Goal: Task Accomplishment & Management: Use online tool/utility

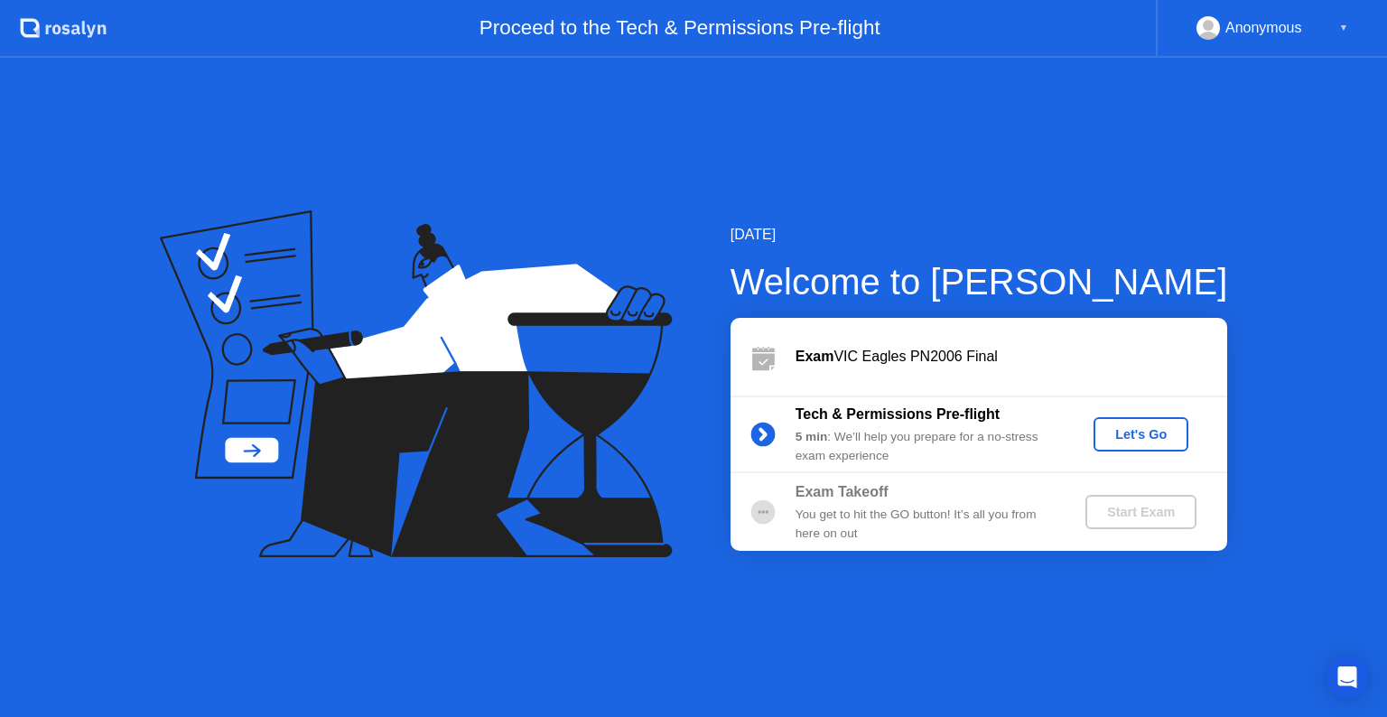
click at [1144, 444] on button "Let's Go" at bounding box center [1140, 434] width 95 height 34
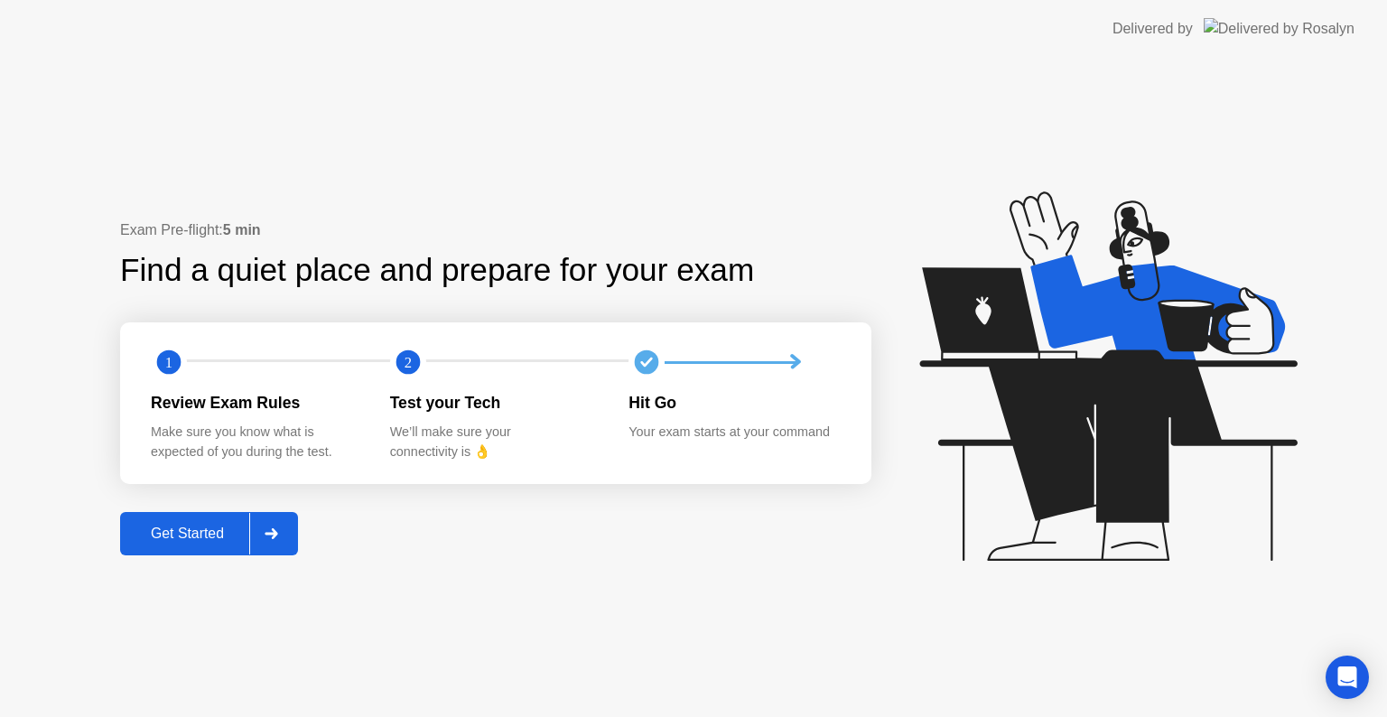
click at [275, 537] on icon at bounding box center [271, 533] width 13 height 11
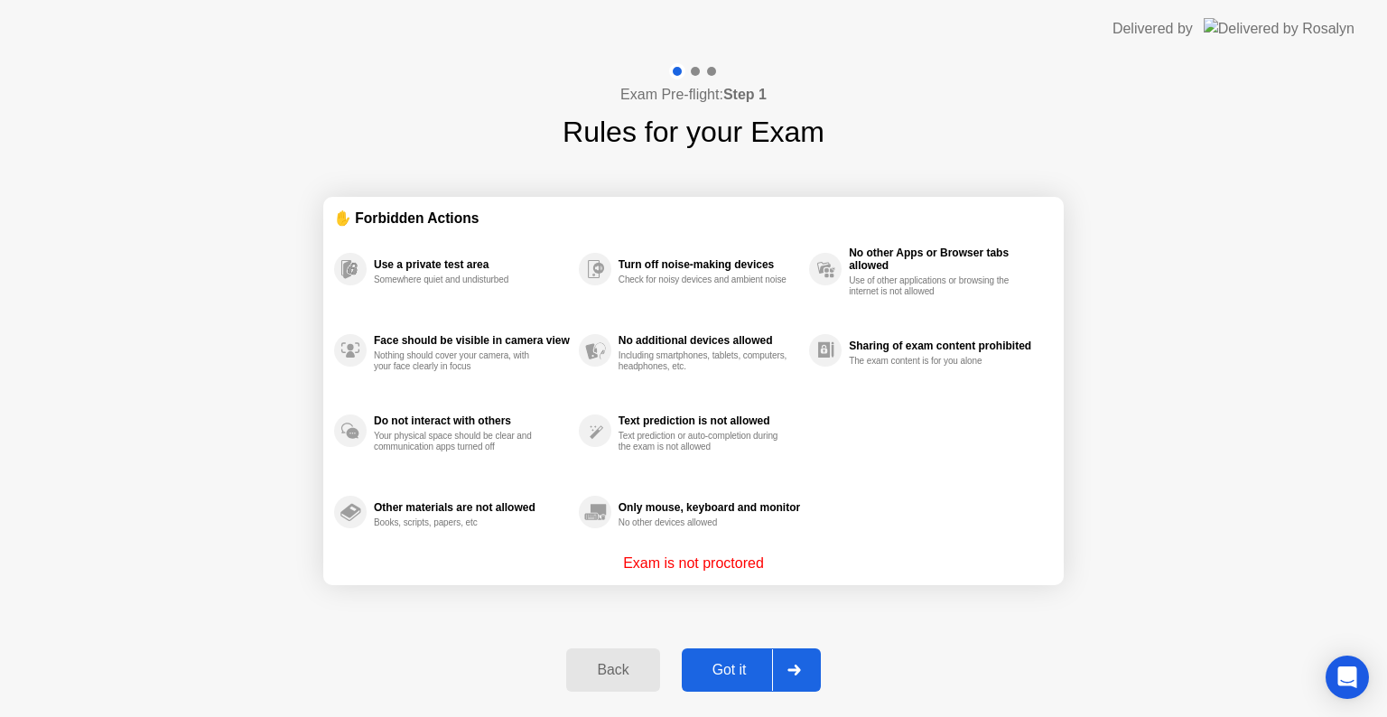
click at [800, 677] on div at bounding box center [793, 670] width 43 height 42
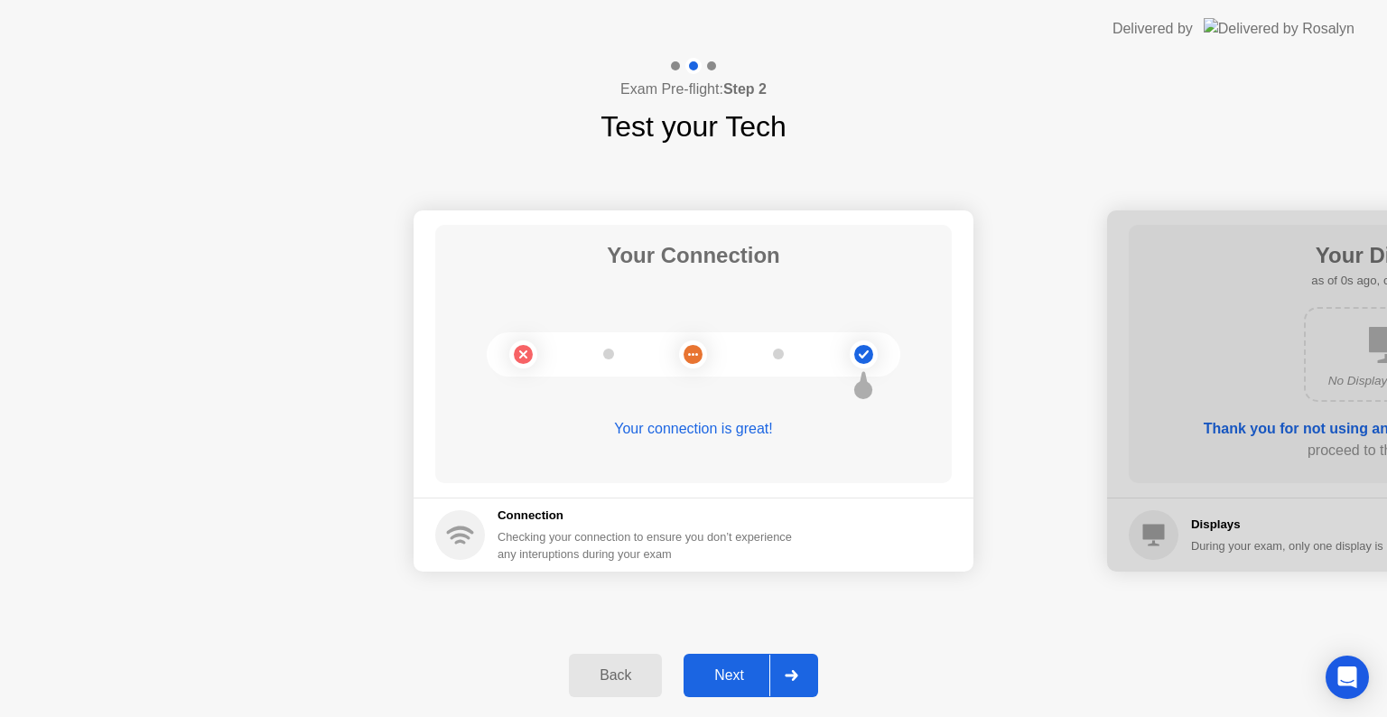
click at [785, 666] on div at bounding box center [790, 676] width 43 height 42
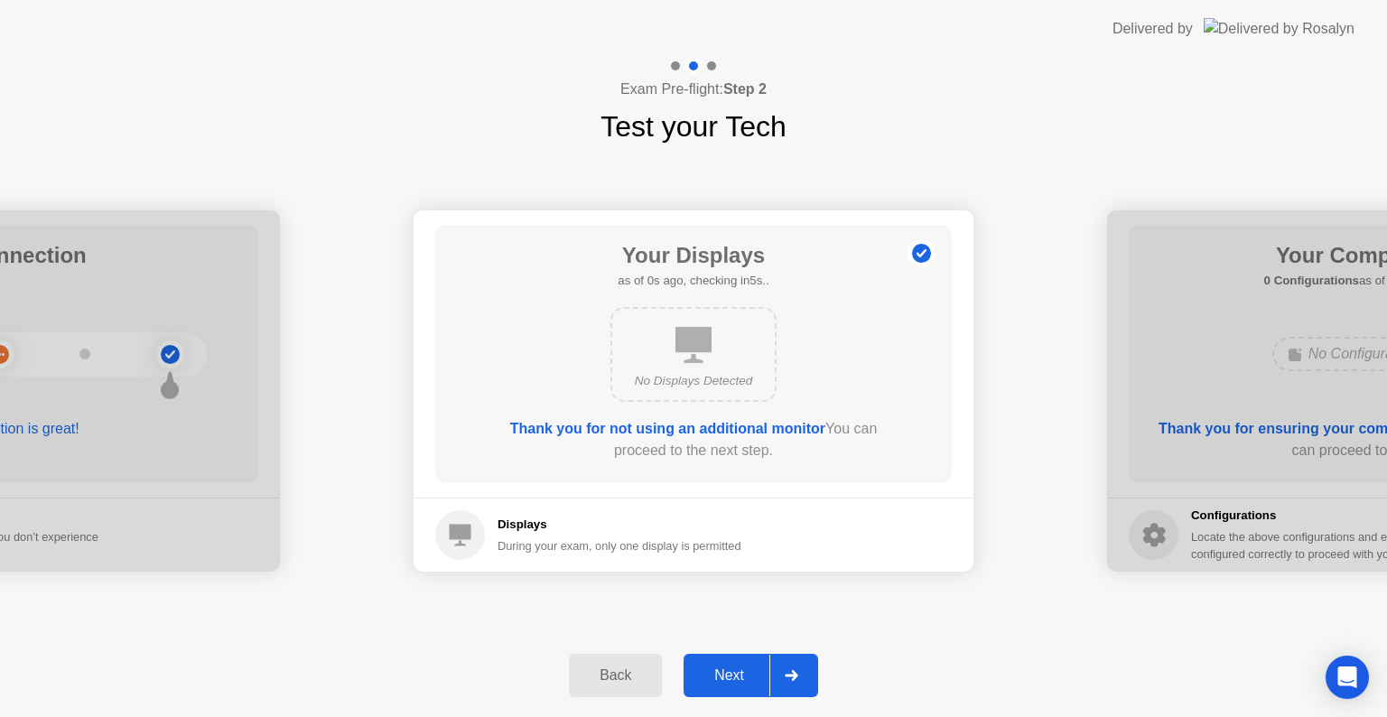
click at [785, 666] on div at bounding box center [790, 676] width 43 height 42
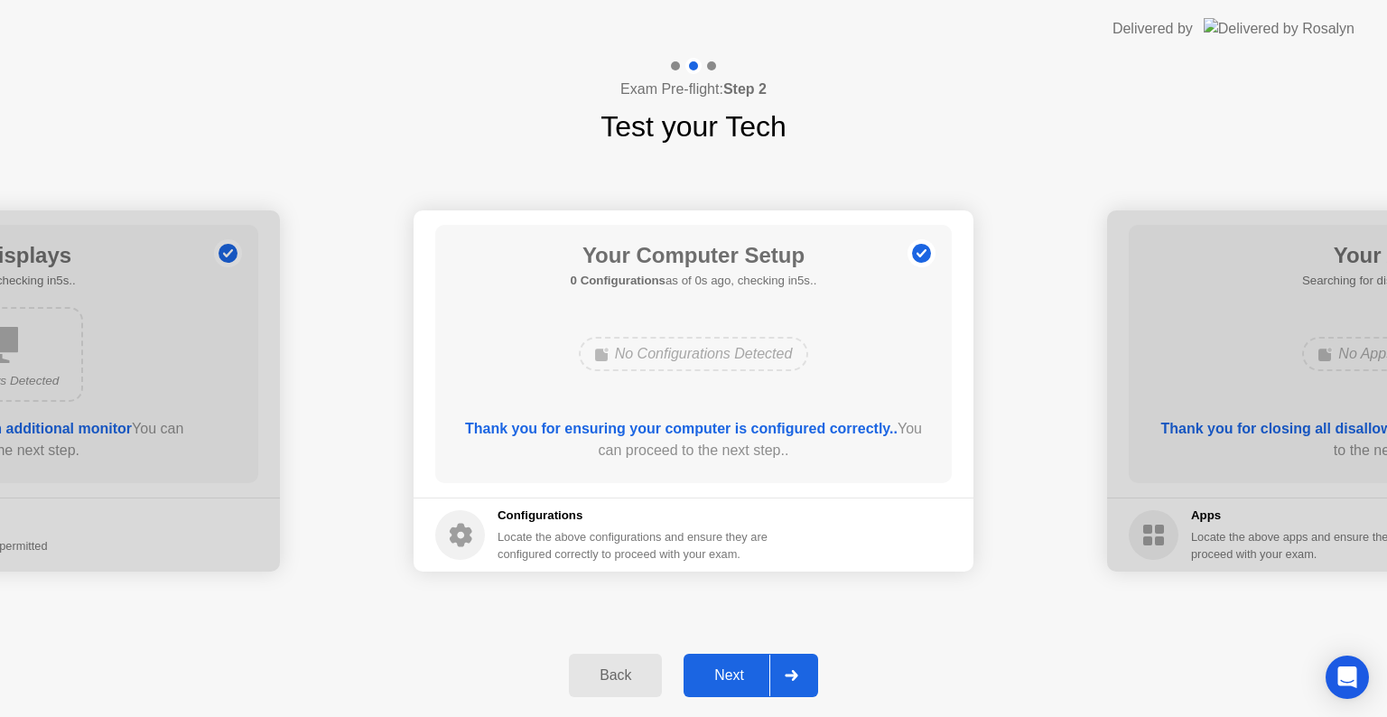
click at [785, 666] on div at bounding box center [790, 676] width 43 height 42
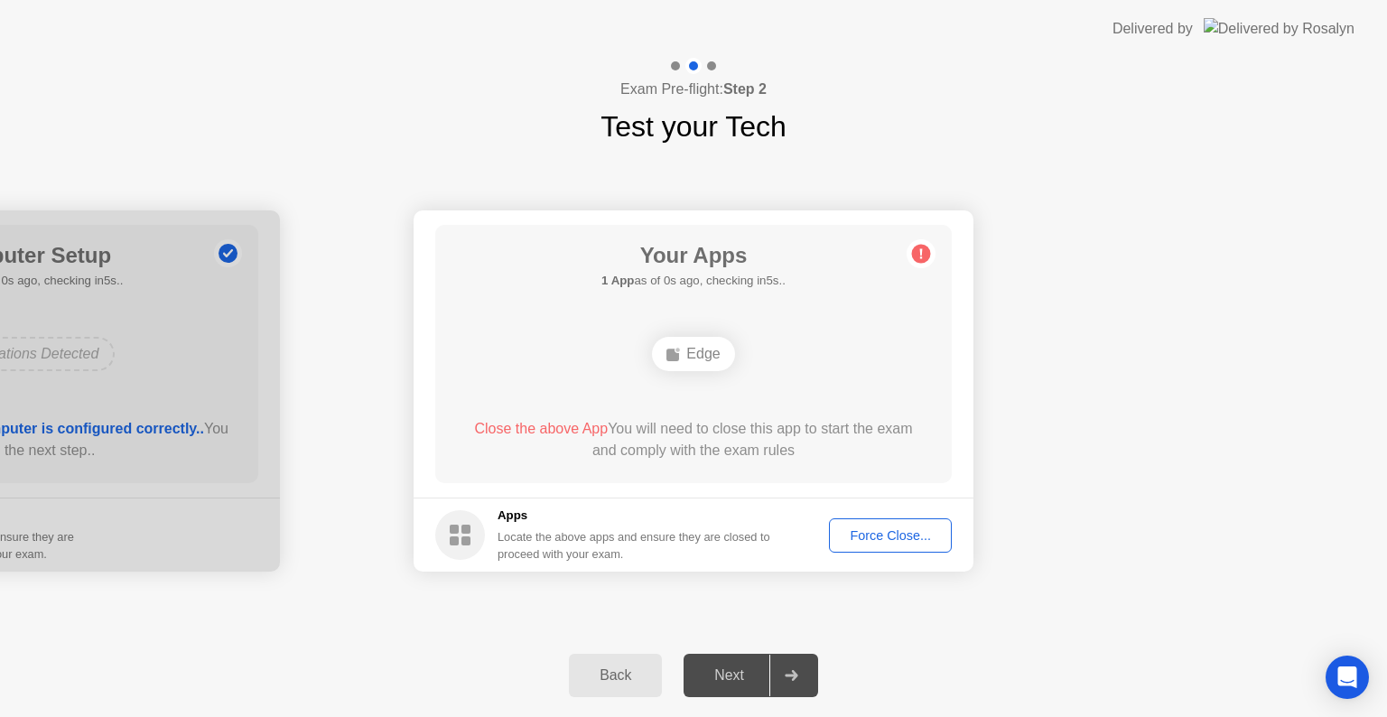
click at [785, 666] on div at bounding box center [790, 676] width 43 height 42
click at [879, 531] on div "Force Close..." at bounding box center [890, 535] width 110 height 14
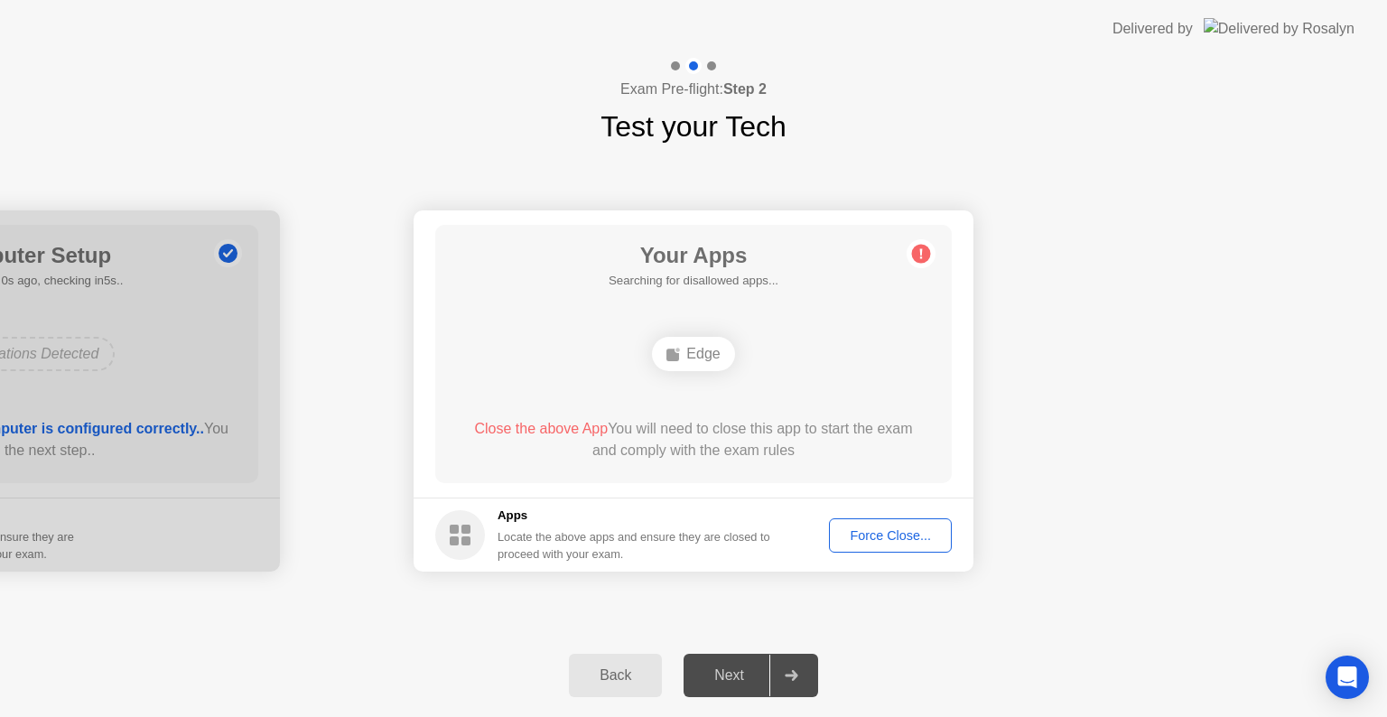
click at [892, 536] on div "Force Close..." at bounding box center [890, 535] width 110 height 14
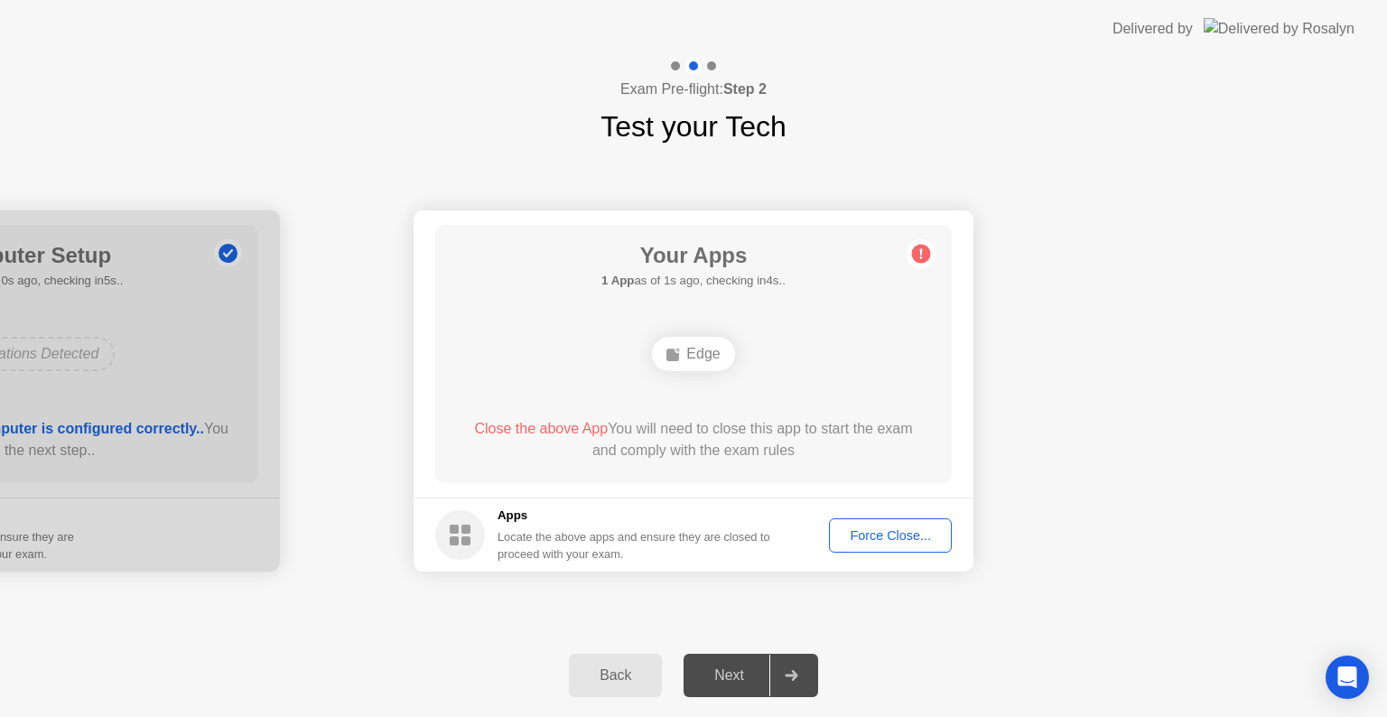
click at [917, 520] on button "Force Close..." at bounding box center [890, 535] width 123 height 34
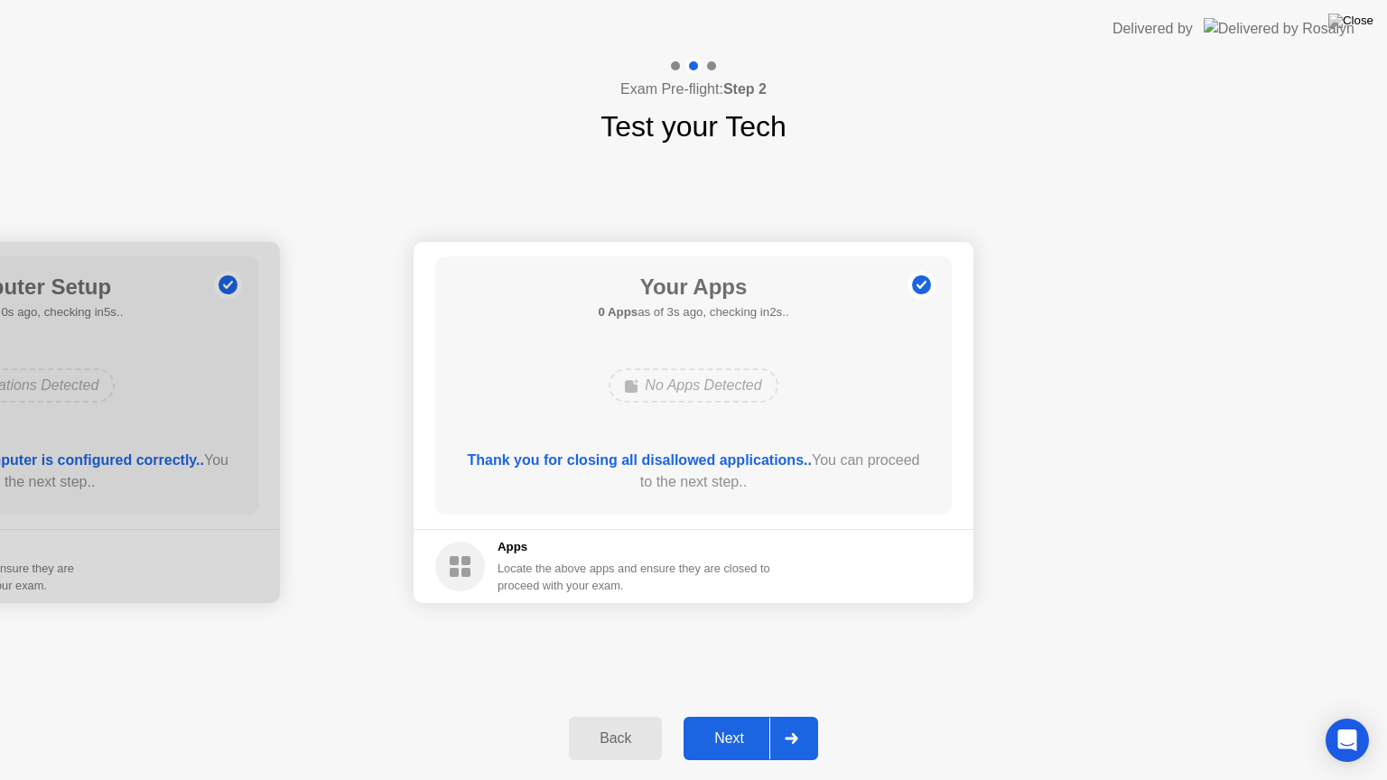
click at [780, 716] on div at bounding box center [790, 739] width 43 height 42
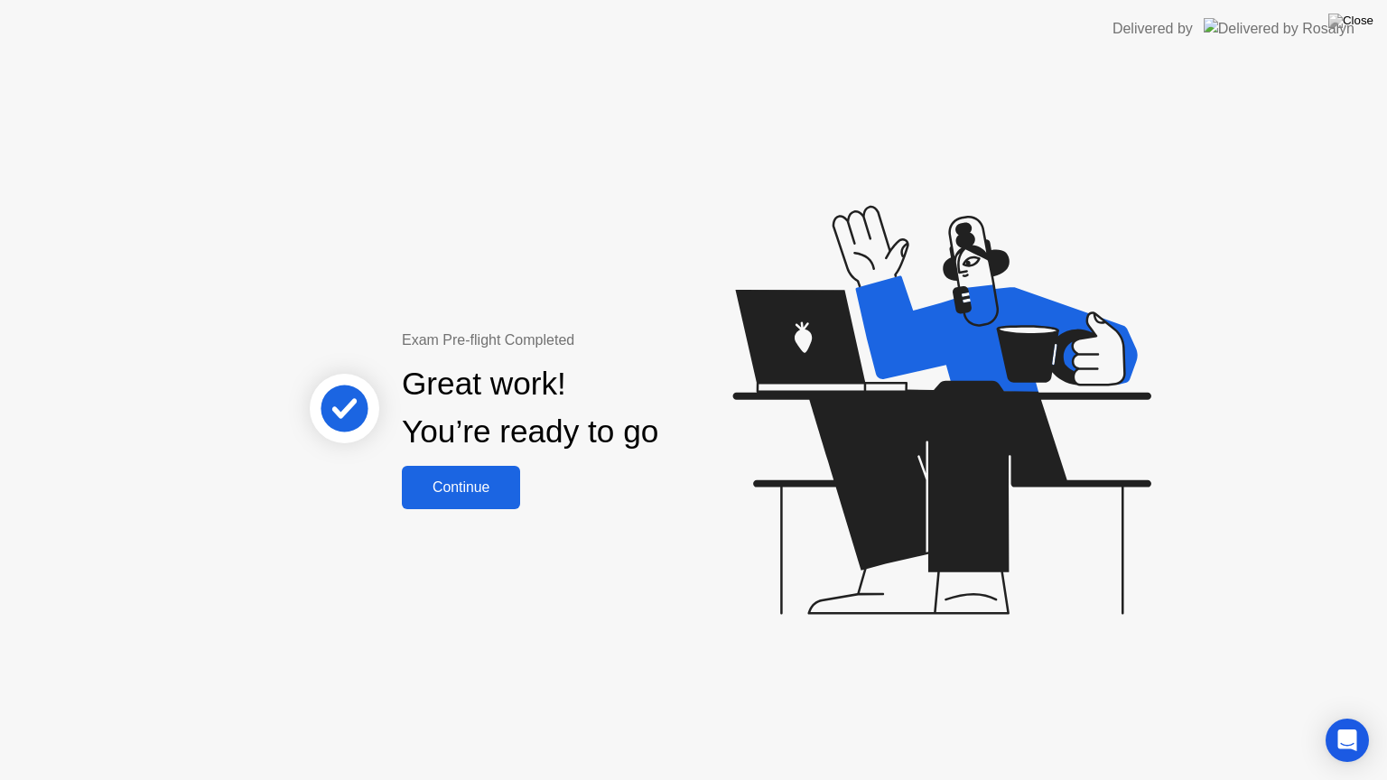
click at [480, 493] on div "Continue" at bounding box center [460, 487] width 107 height 16
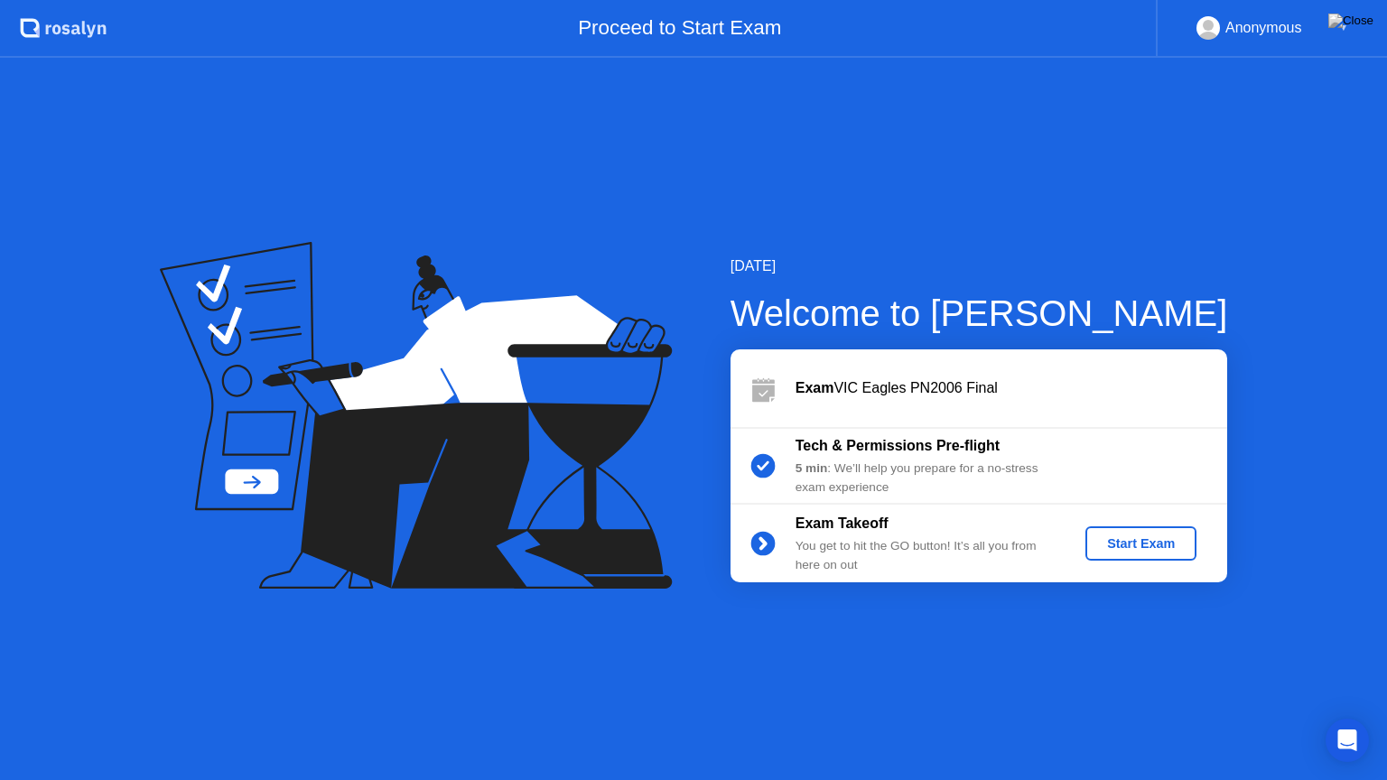
click at [1129, 548] on div "Start Exam" at bounding box center [1140, 543] width 97 height 14
